Goal: Feedback & Contribution: Leave review/rating

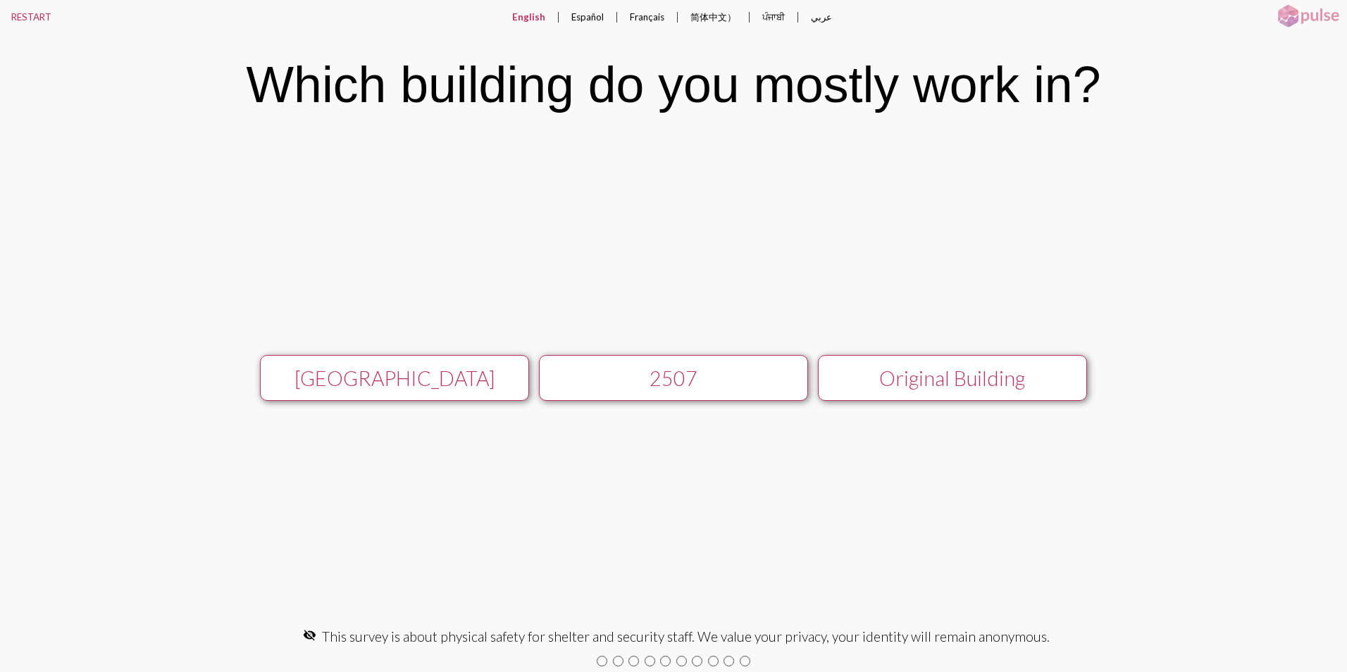
click at [420, 380] on div "[GEOGRAPHIC_DATA]" at bounding box center [394, 378] width 240 height 24
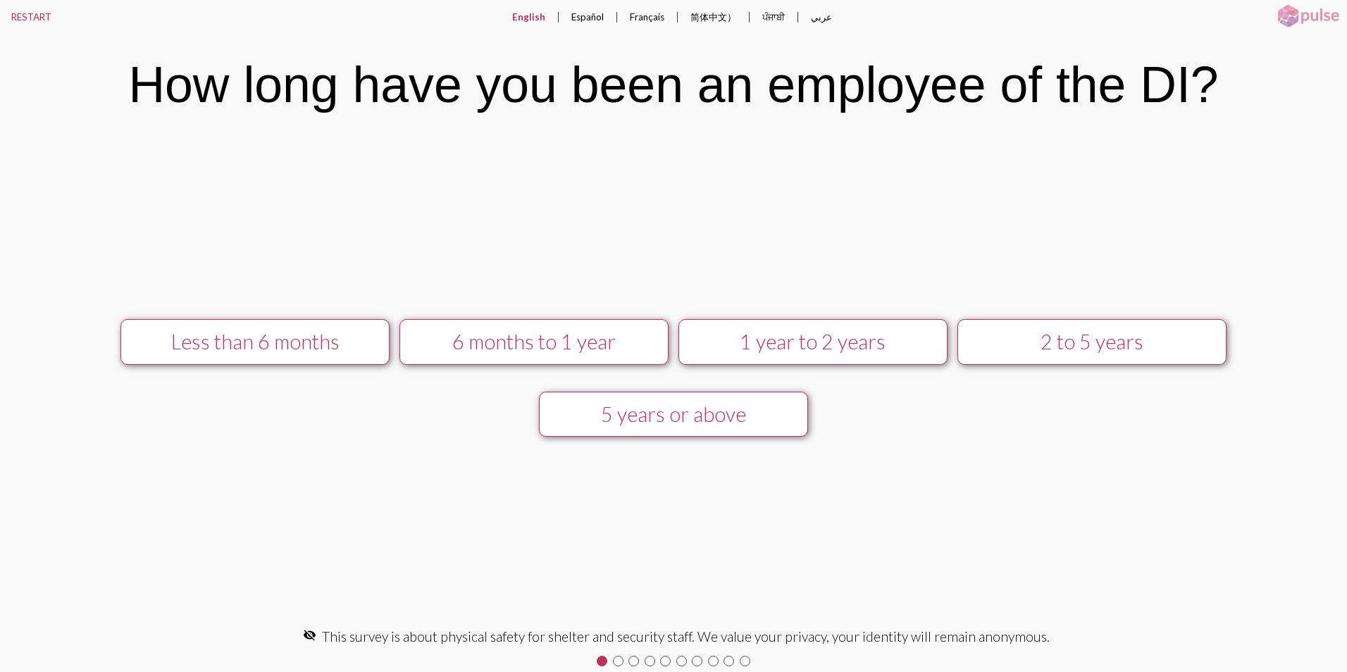
click at [814, 349] on div "1 year to 2 years" at bounding box center [812, 342] width 240 height 24
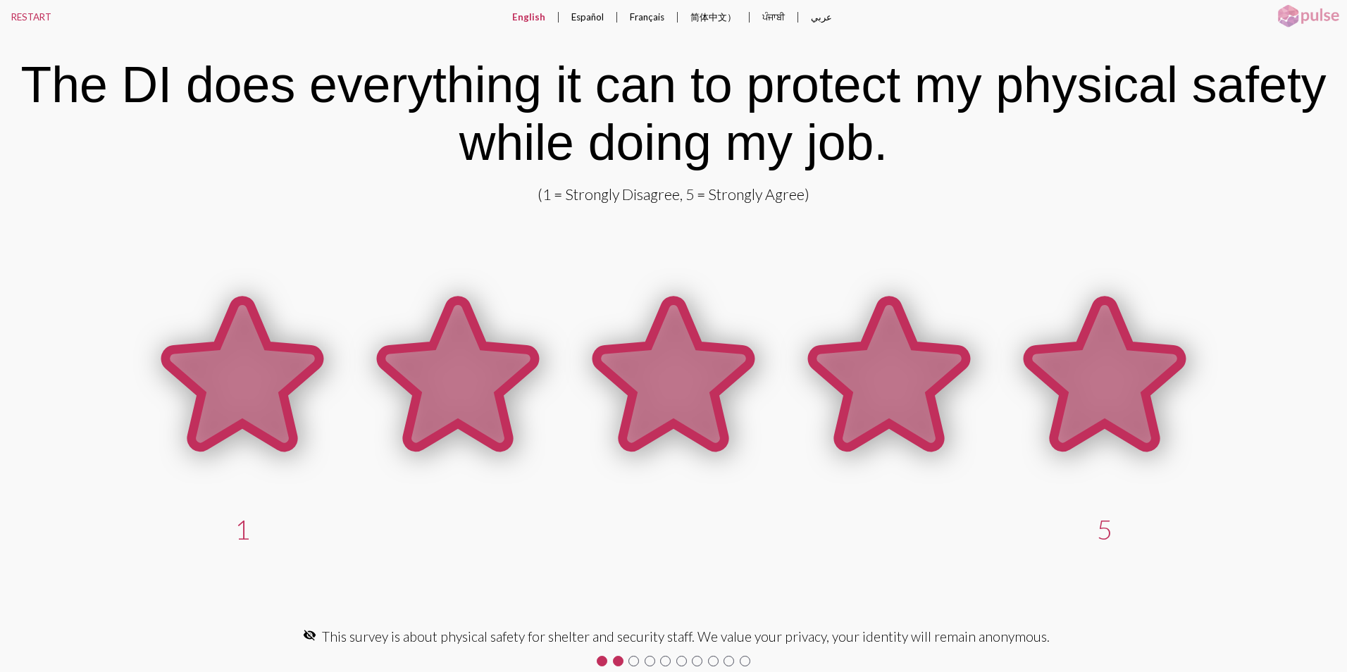
click at [1099, 397] on icon at bounding box center [1105, 374] width 154 height 147
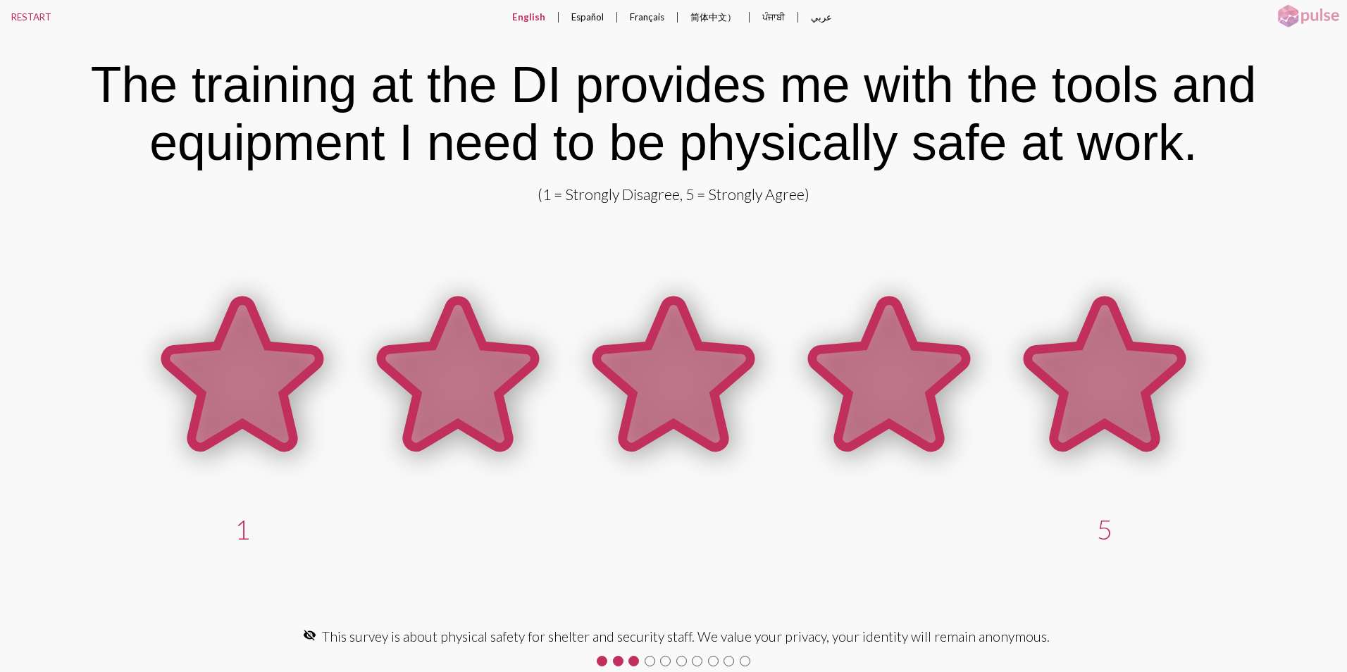
click at [1083, 378] on icon at bounding box center [1105, 374] width 154 height 147
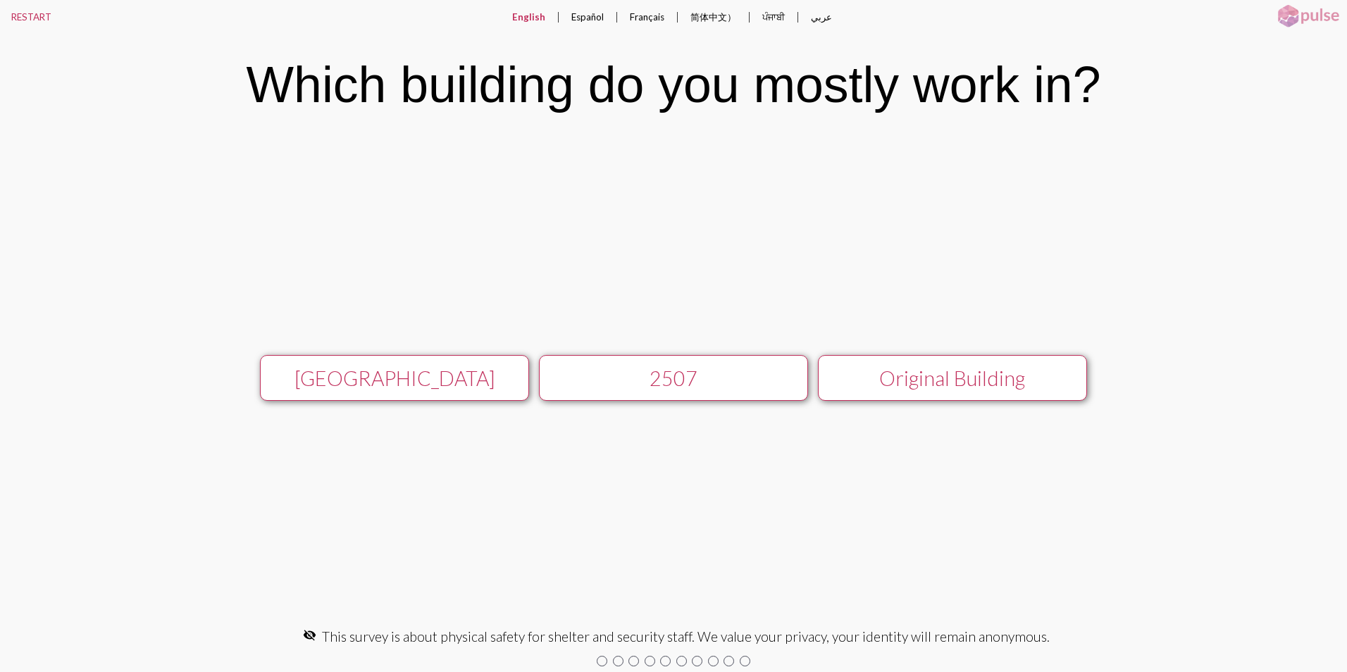
click at [449, 366] on div "[GEOGRAPHIC_DATA]" at bounding box center [394, 378] width 240 height 24
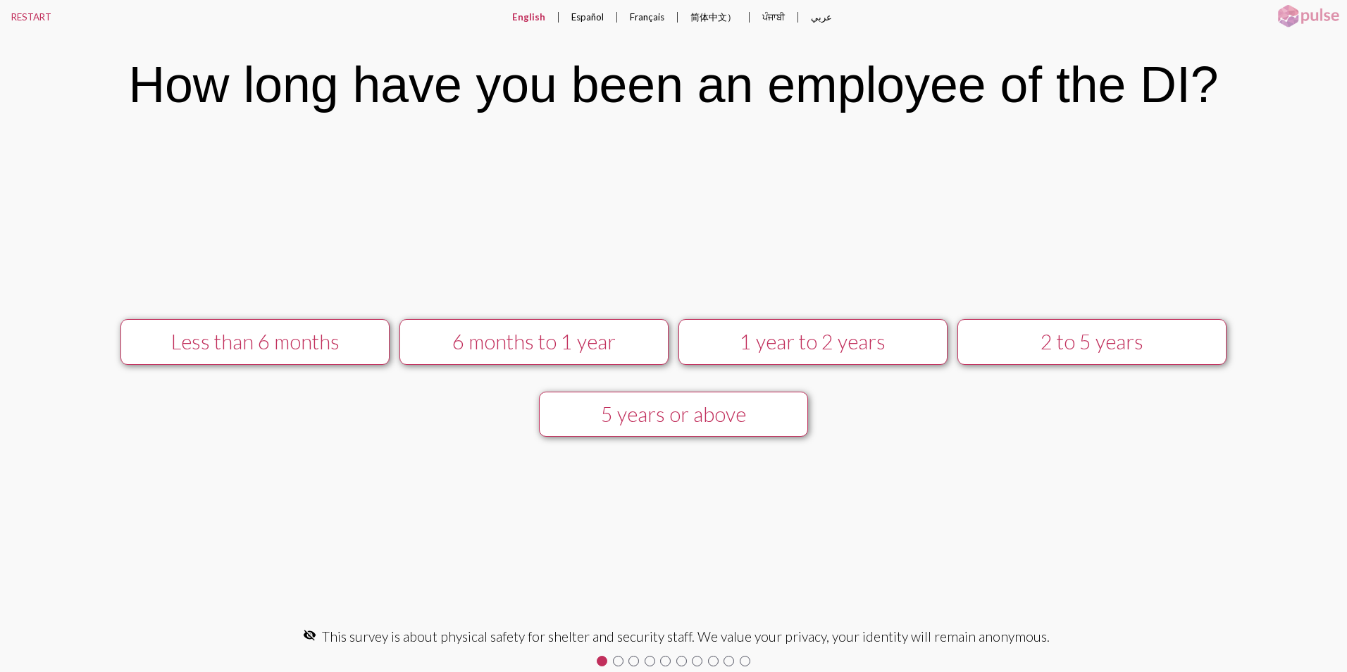
click at [816, 343] on div "1 year to 2 years" at bounding box center [812, 342] width 240 height 24
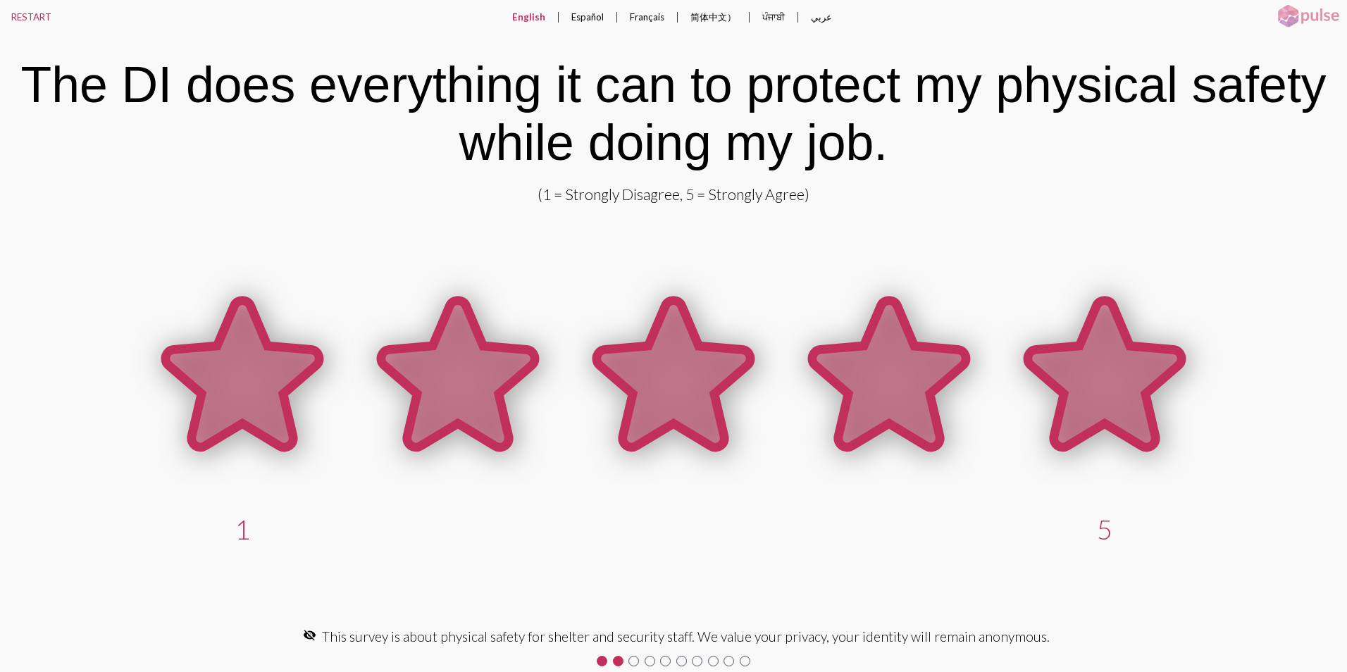
click at [1110, 402] on icon at bounding box center [1105, 374] width 154 height 147
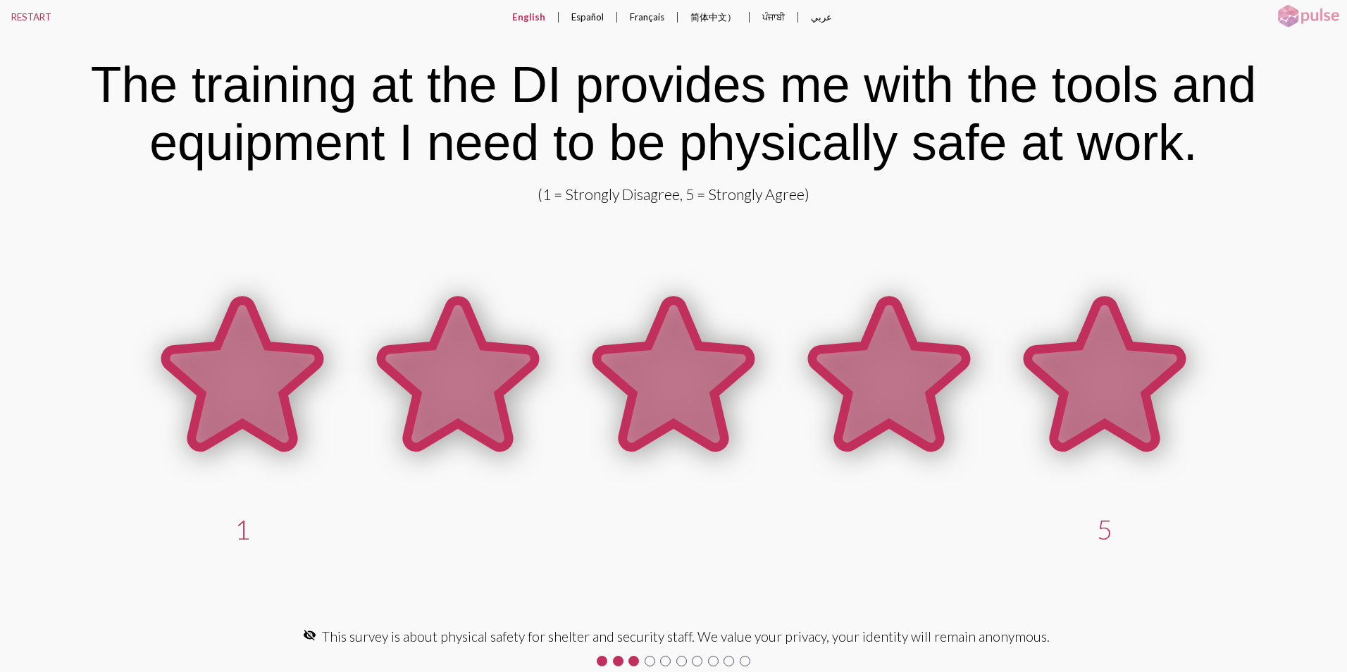
click at [1111, 406] on icon at bounding box center [1105, 374] width 154 height 147
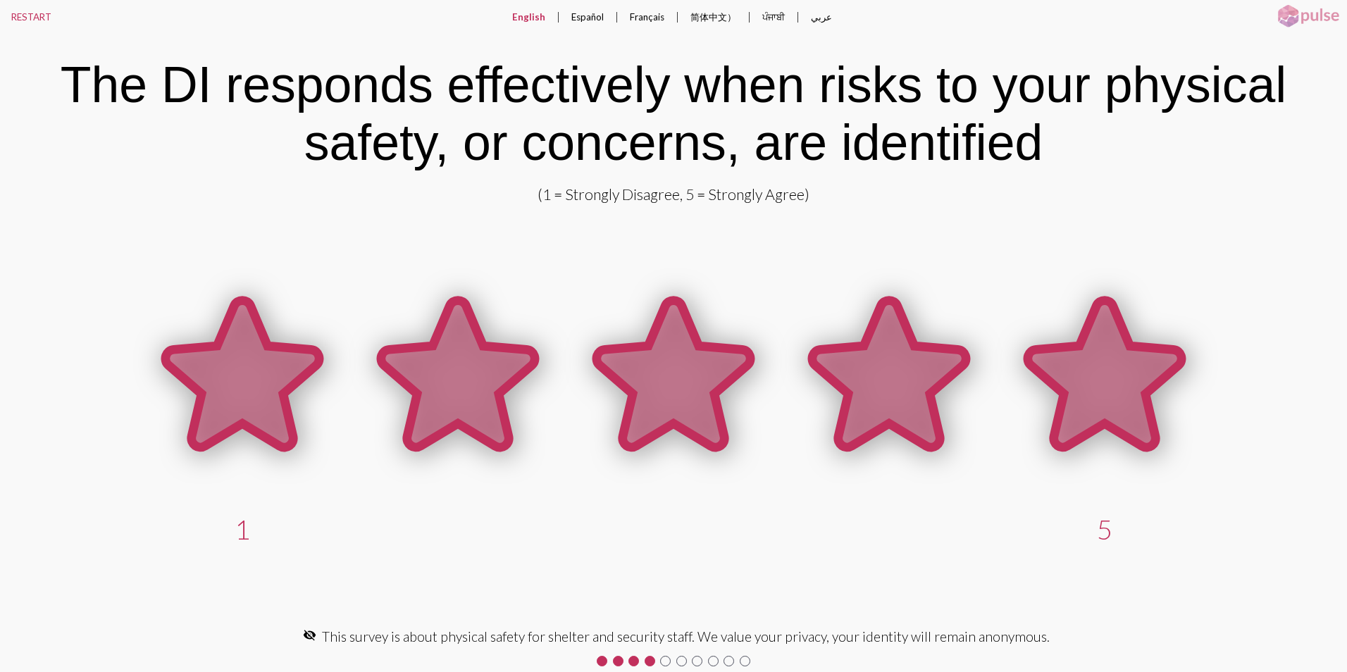
click at [1111, 370] on icon at bounding box center [1105, 374] width 154 height 147
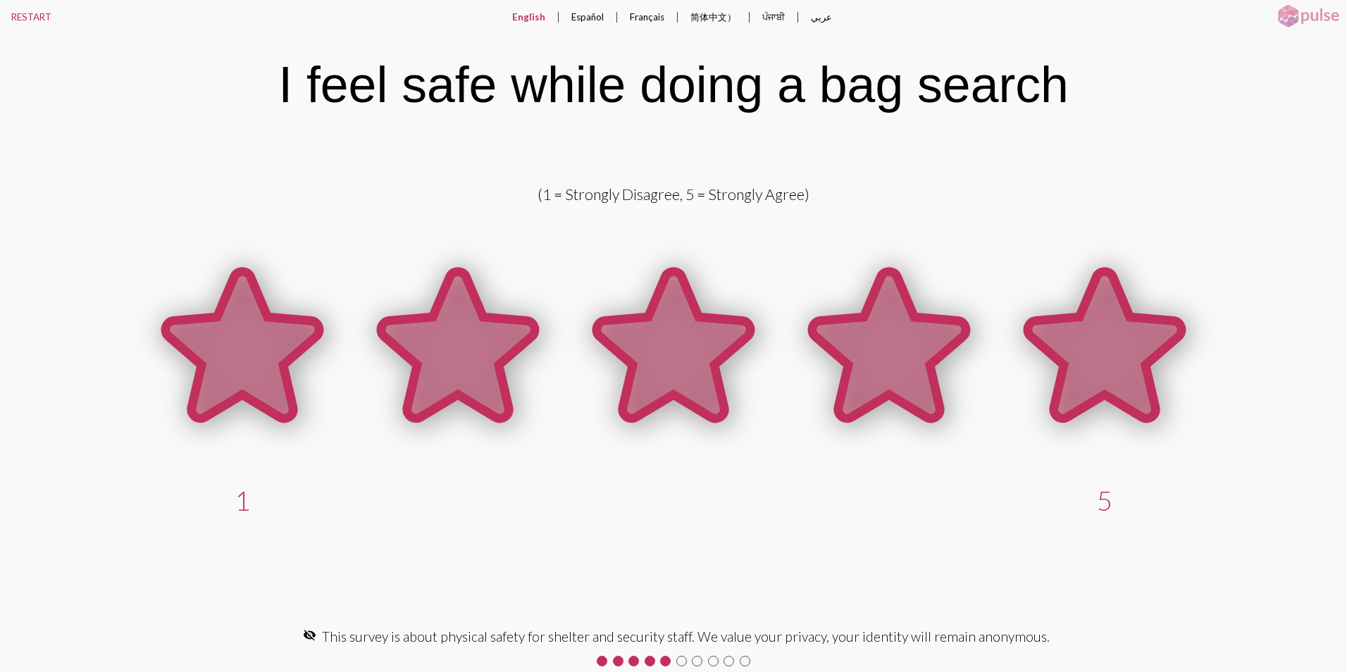
click at [1111, 370] on icon at bounding box center [1105, 345] width 154 height 147
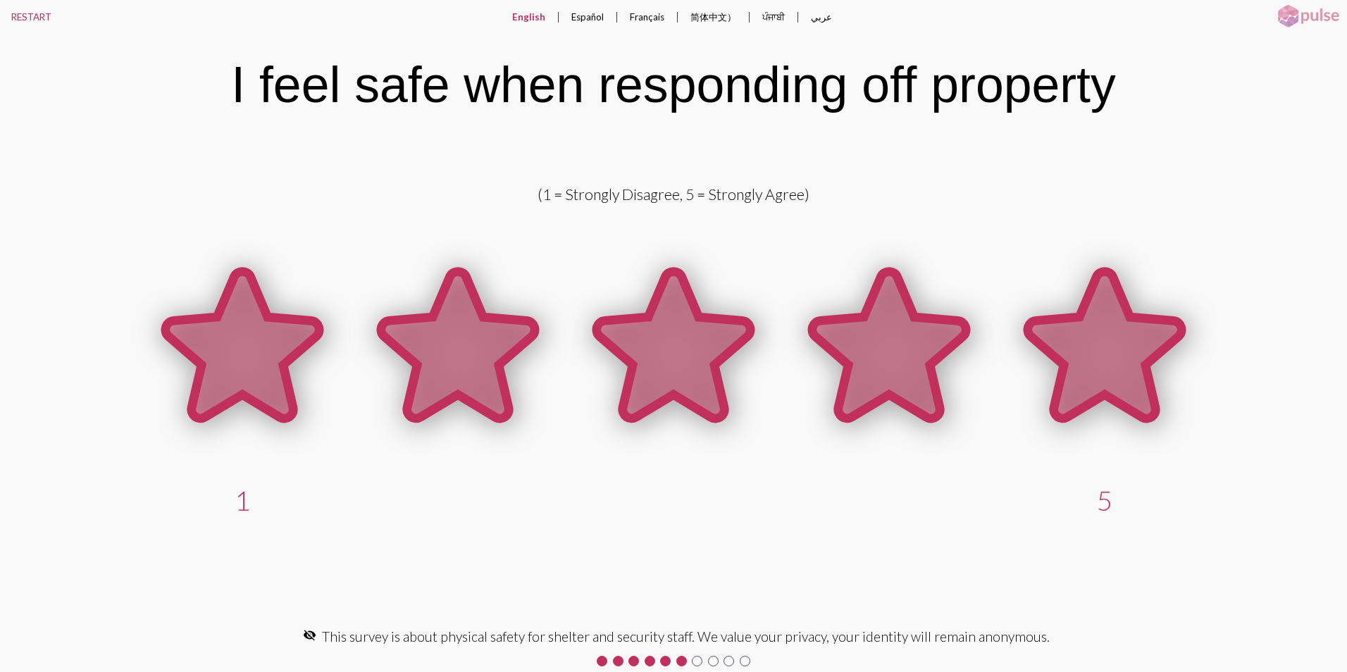
click at [1100, 378] on icon at bounding box center [1105, 345] width 154 height 147
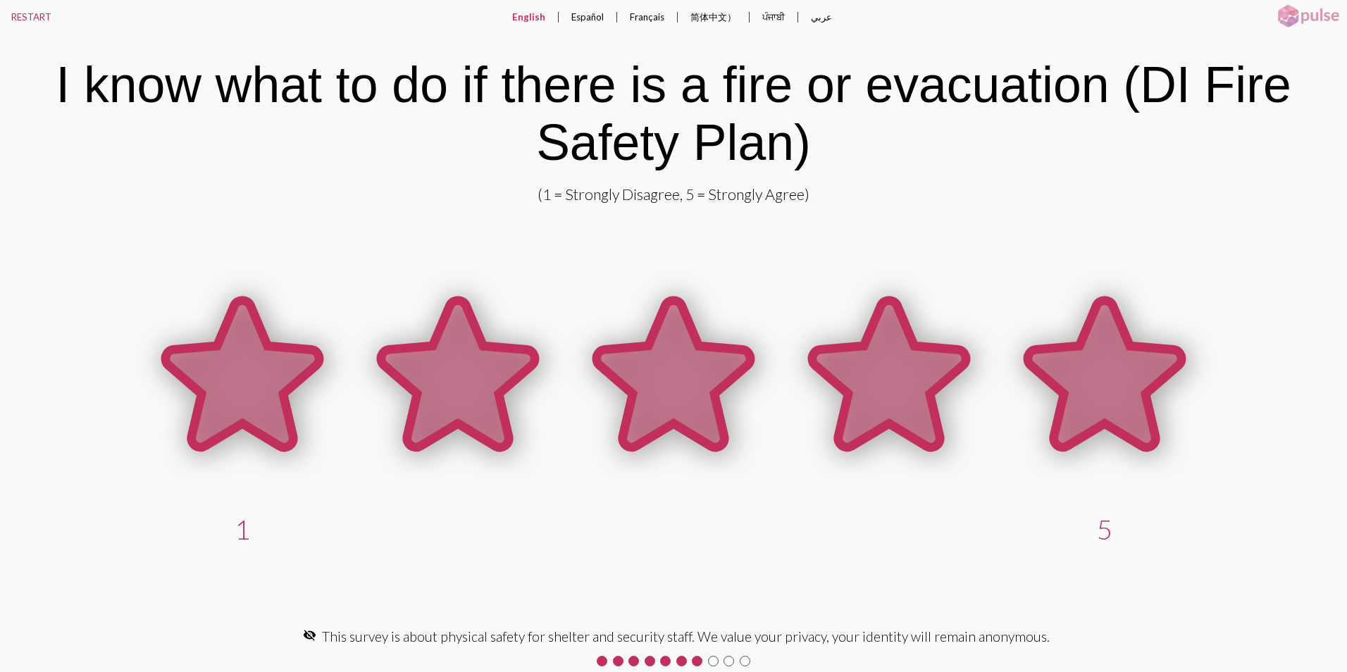
click at [1102, 380] on icon at bounding box center [1105, 374] width 154 height 147
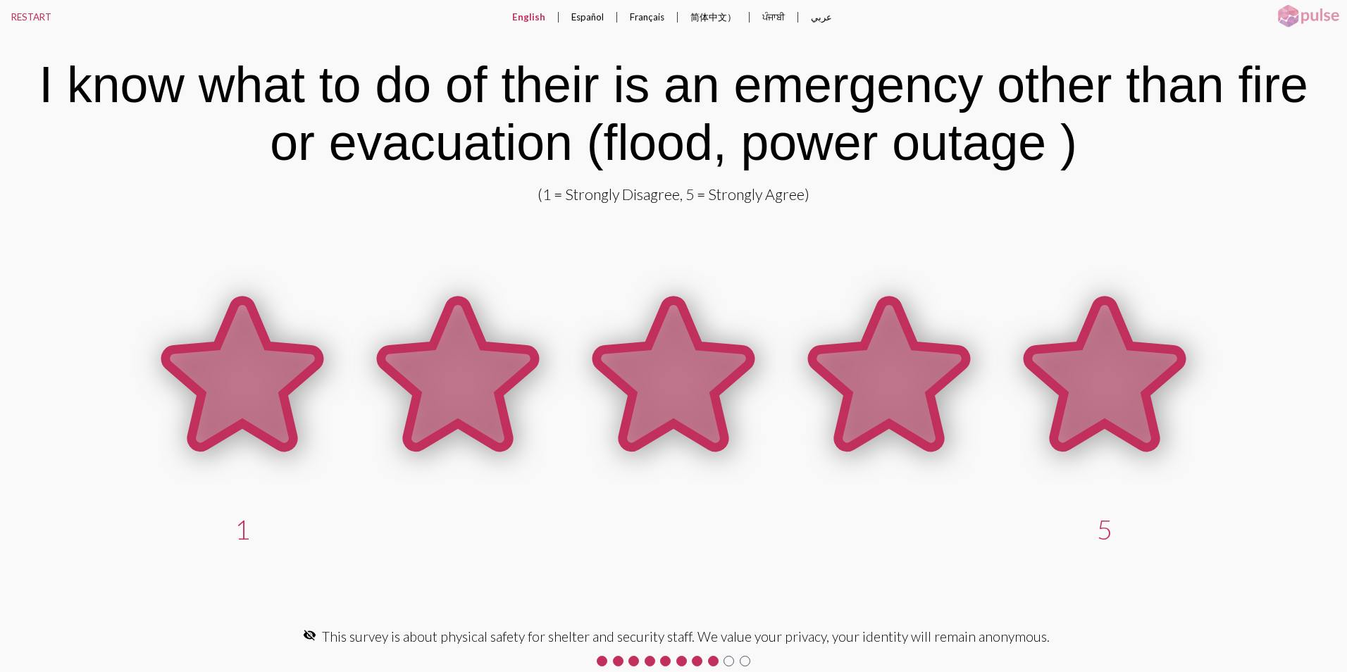
click at [1105, 401] on icon at bounding box center [1105, 374] width 154 height 147
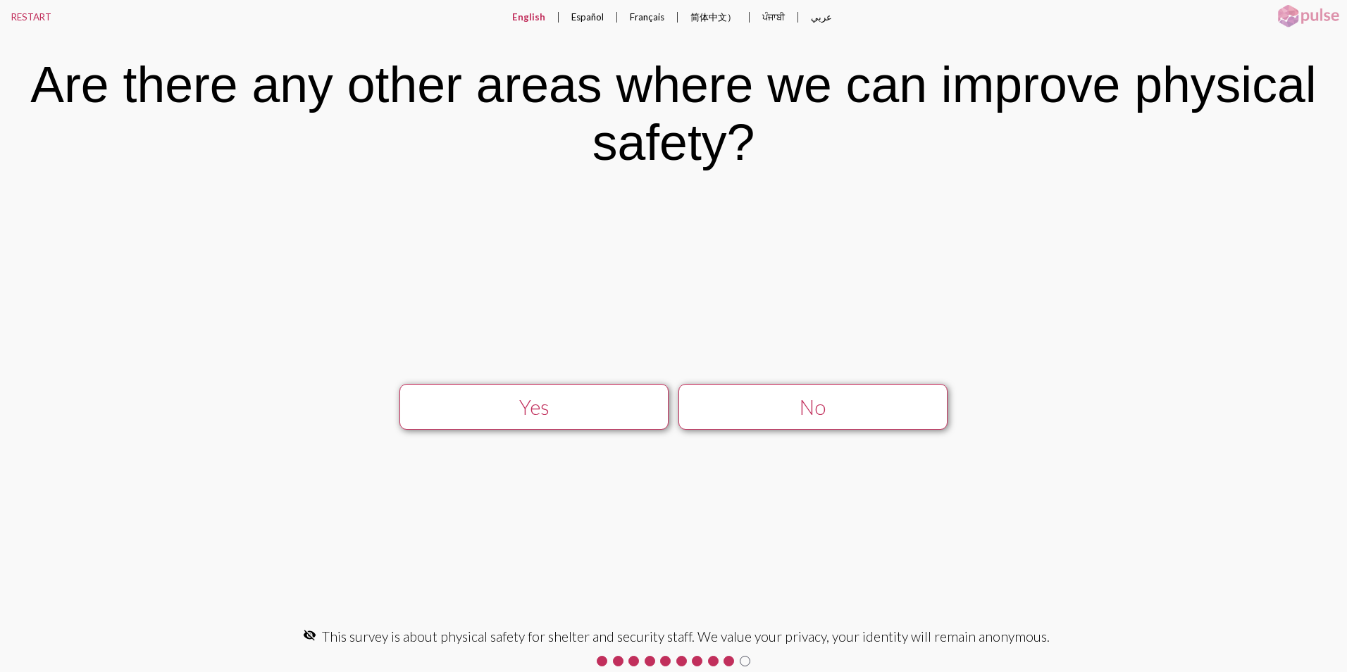
click at [614, 356] on div "Yes No keyboard_arrow_right Next" at bounding box center [673, 407] width 1347 height 432
click at [787, 420] on button "No" at bounding box center [812, 407] width 269 height 46
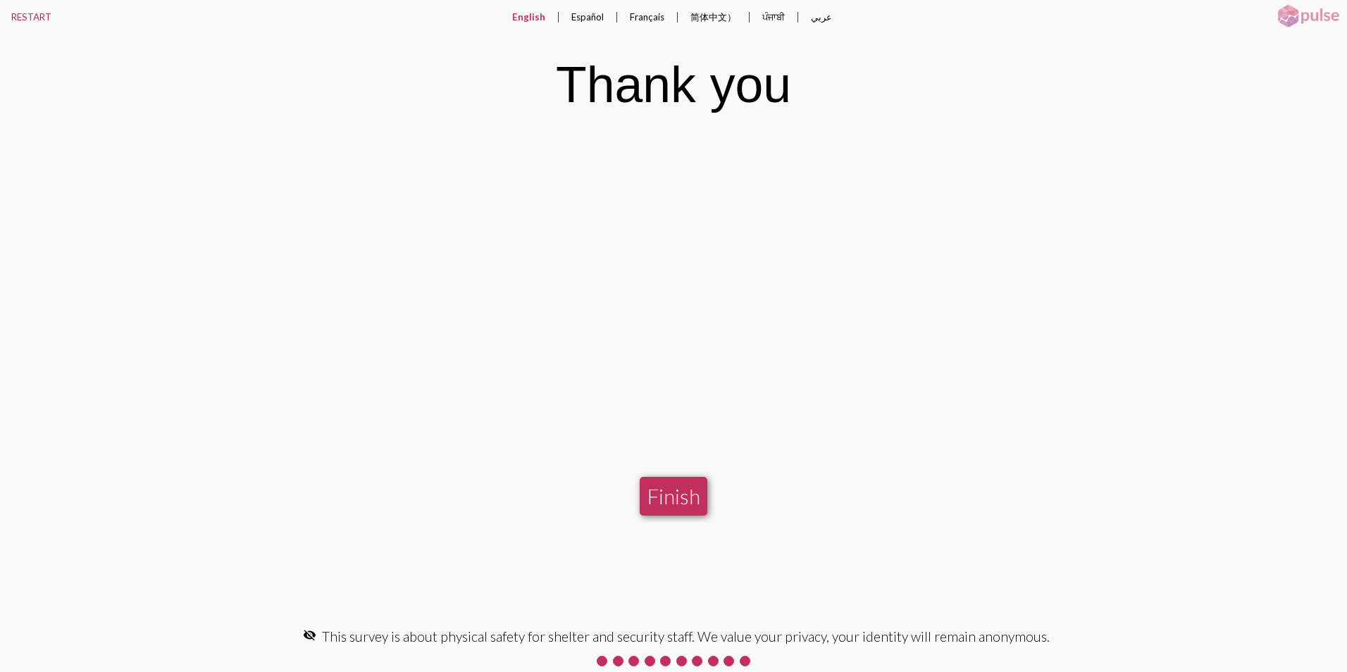
click at [683, 497] on button "Finish" at bounding box center [674, 496] width 68 height 39
